Goal: Information Seeking & Learning: Learn about a topic

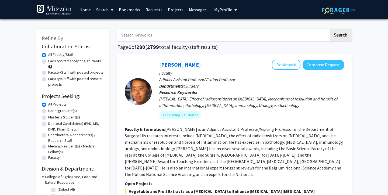
click at [81, 80] on label "Faculty/Staff with posted remote projects" at bounding box center [75, 81] width 55 height 11
click at [52, 80] on input "Faculty/Staff with posted remote projects" at bounding box center [49, 77] width 3 height 3
radio input "true"
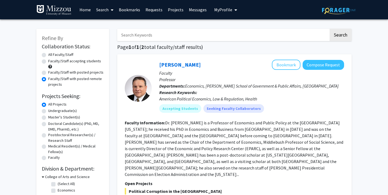
click at [67, 73] on label "Faculty/Staff with posted projects" at bounding box center [75, 73] width 55 height 6
click at [52, 73] on input "Faculty/Staff with posted projects" at bounding box center [49, 71] width 3 height 3
radio input "true"
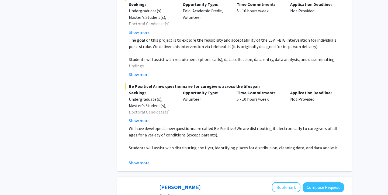
scroll to position [430, 0]
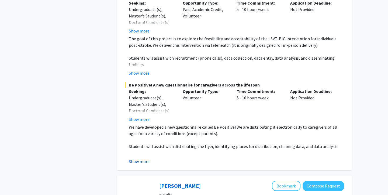
click at [136, 159] on button "Show more" at bounding box center [139, 162] width 21 height 6
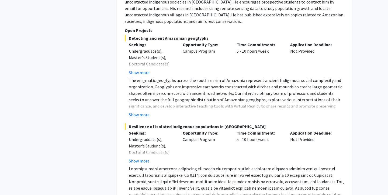
scroll to position [2763, 0]
